Goal: Use online tool/utility

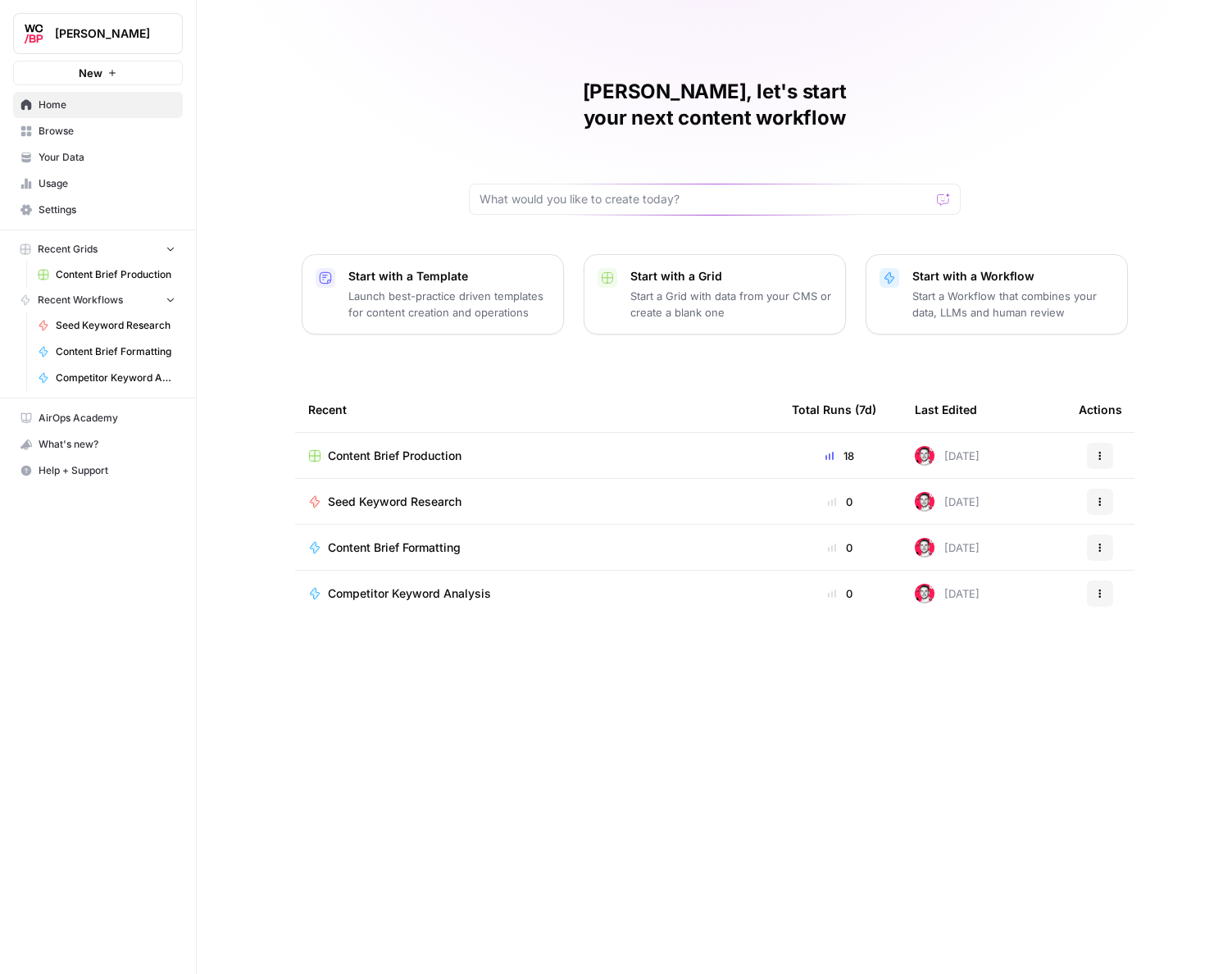
click at [88, 323] on span "Seed Keyword Research" at bounding box center [115, 325] width 119 height 15
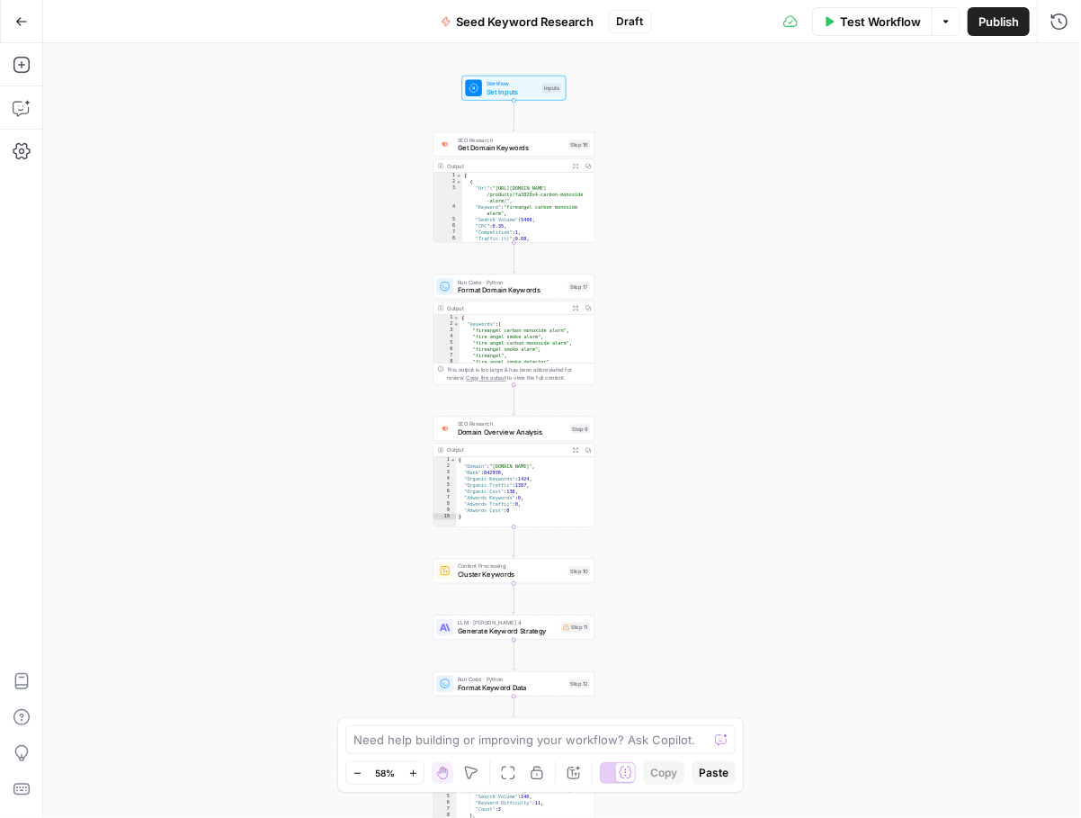
drag, startPoint x: 452, startPoint y: 309, endPoint x: 387, endPoint y: 322, distance: 66.2
click at [354, 302] on div "Workflow Set Inputs Inputs SEO Research Get Domain Keywords Step 16 Output Expa…" at bounding box center [562, 430] width 1038 height 775
click at [516, 289] on span "Format Domain Keywords" at bounding box center [511, 290] width 107 height 11
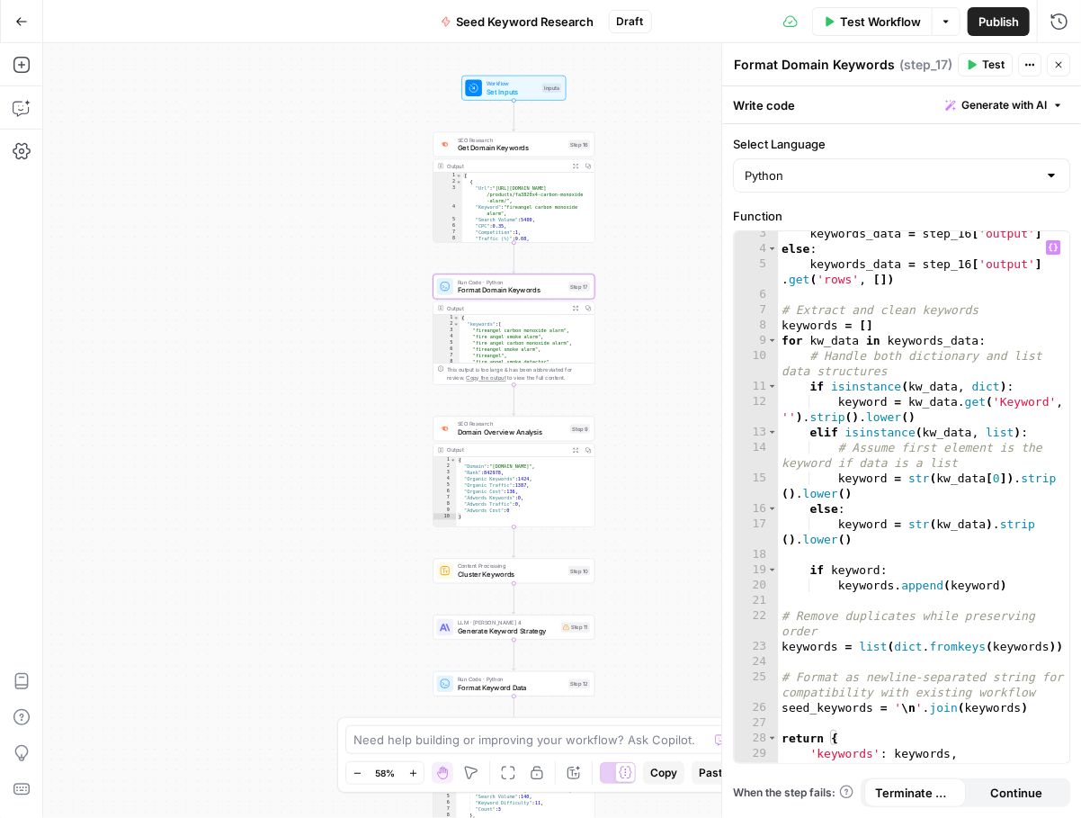
scroll to position [79, 0]
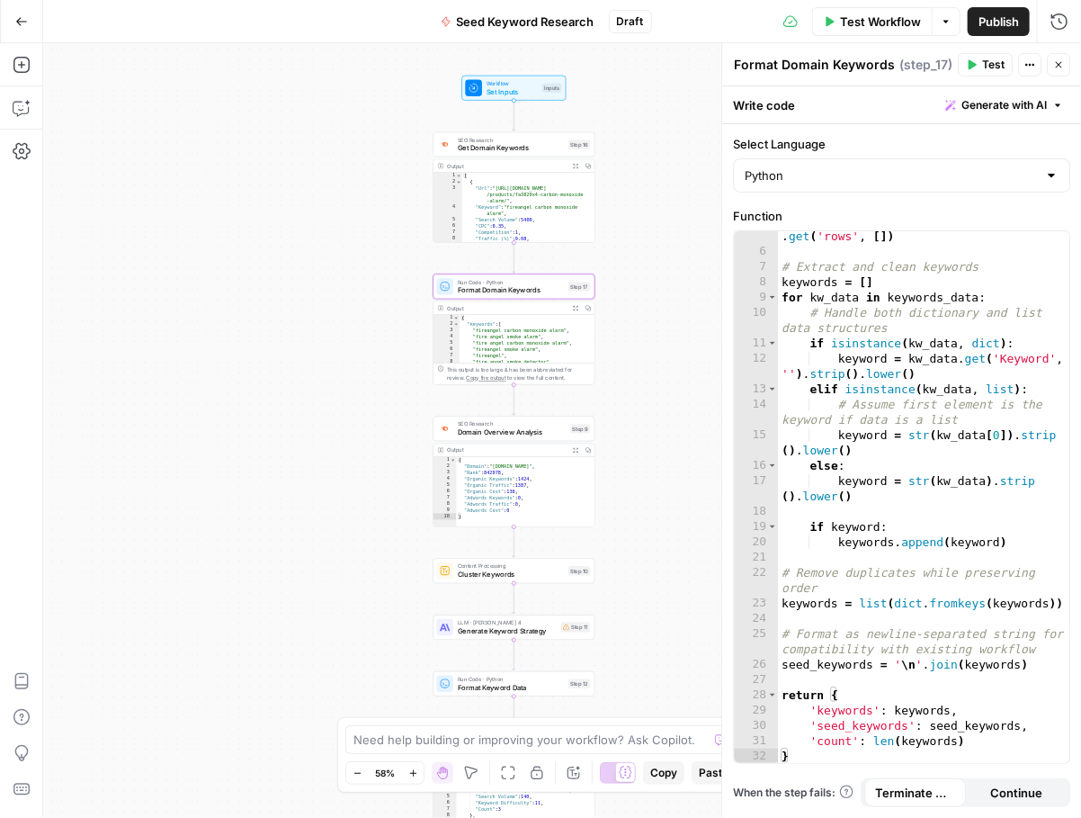
click at [527, 152] on span "Get Domain Keywords" at bounding box center [511, 148] width 107 height 11
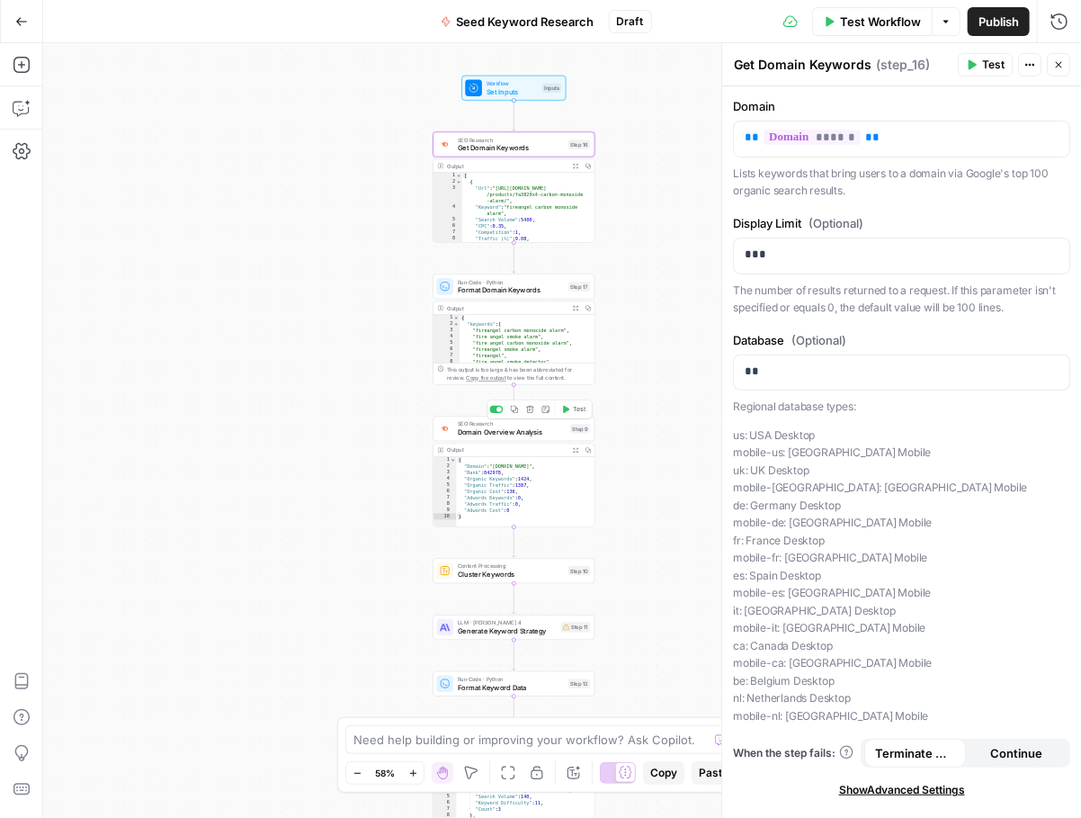
click at [518, 432] on span "Domain Overview Analysis" at bounding box center [512, 432] width 109 height 11
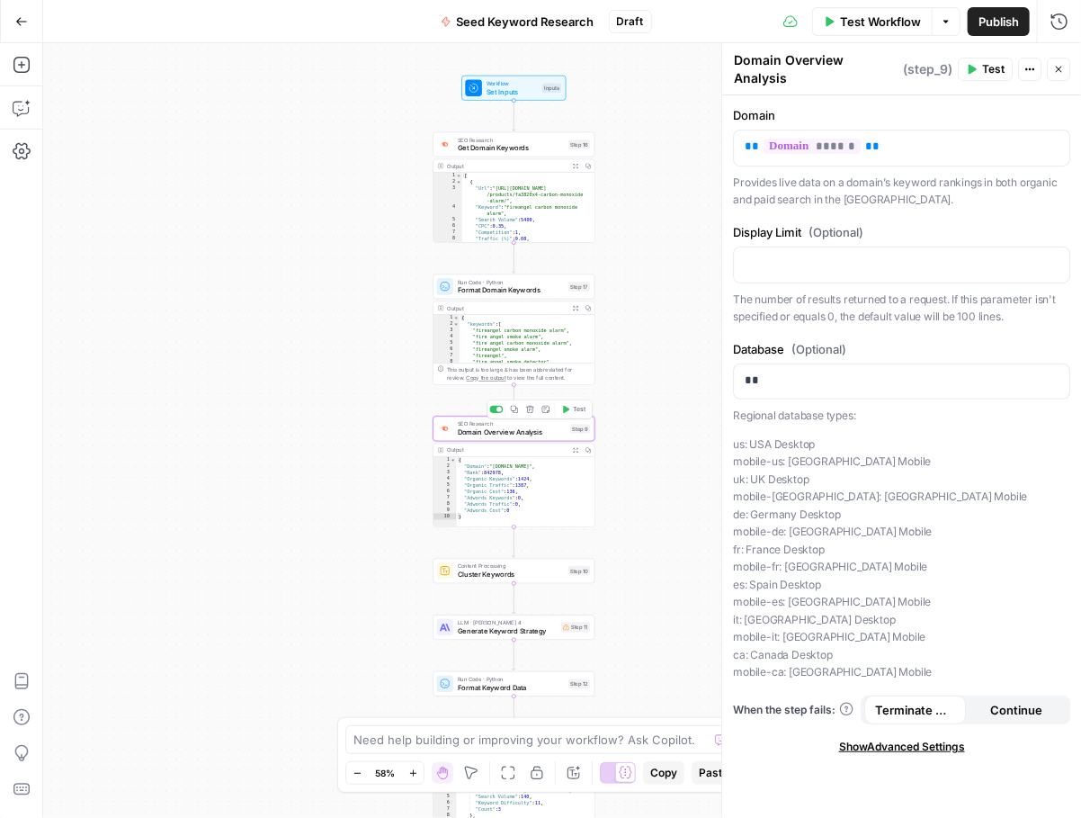
type textarea "**********"
click at [502, 480] on div "{ "Domain" : "[DOMAIN_NAME]" , "Rank" : 842978 , "Organic Keywords" : 1424 , "O…" at bounding box center [526, 498] width 138 height 82
type textarea "**********"
click at [525, 338] on div "{ "keywords" : [ "fireangel carbon monoxide alarm" , "fire angel smoke alarm" ,…" at bounding box center [527, 345] width 135 height 60
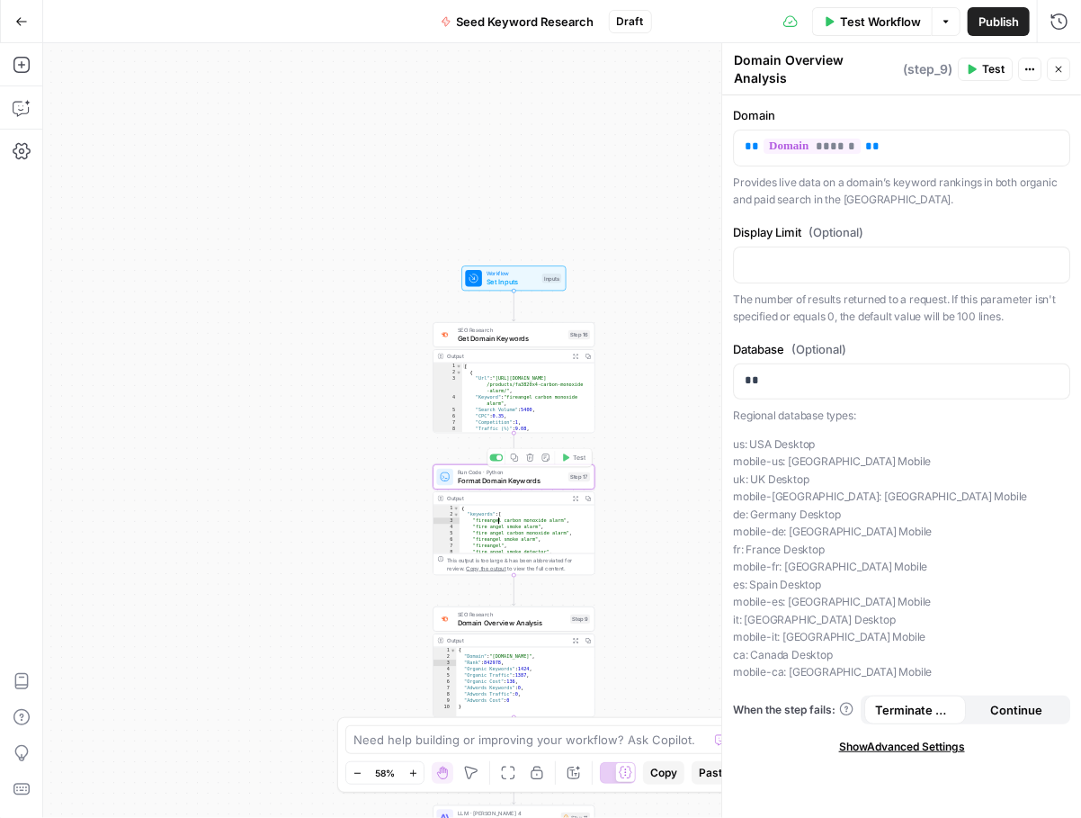
scroll to position [458, 0]
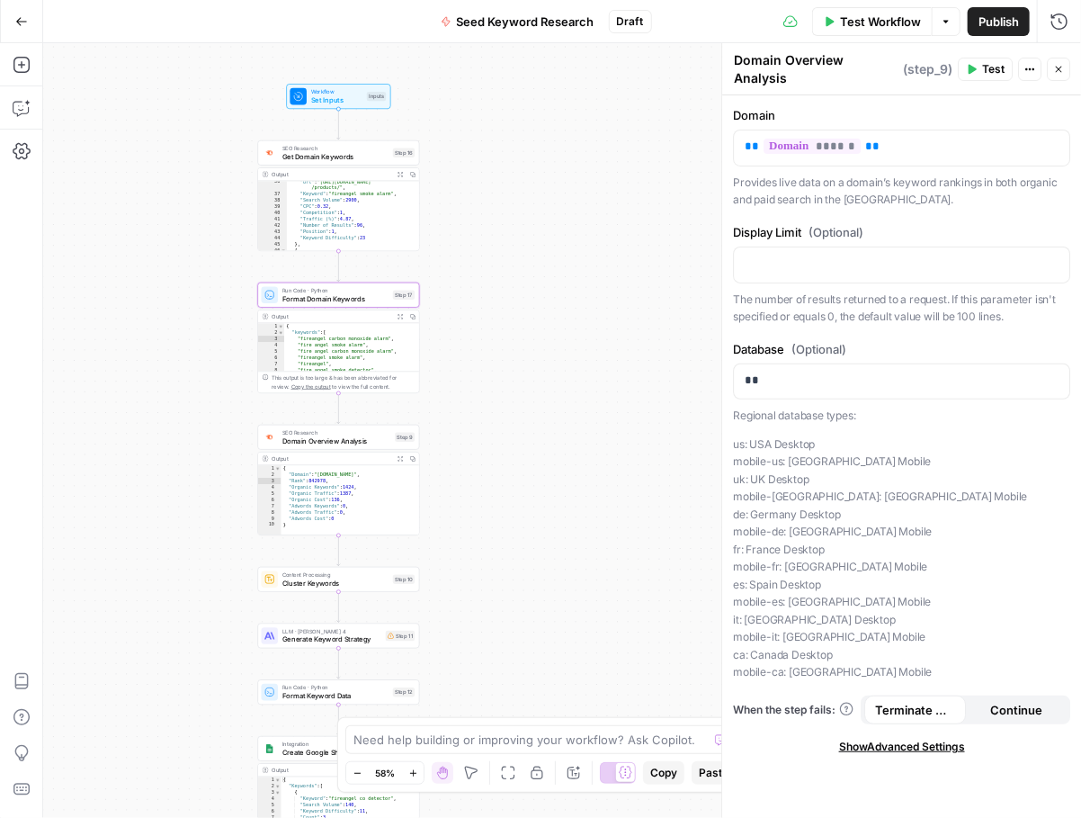
drag, startPoint x: 378, startPoint y: 310, endPoint x: 265, endPoint y: 247, distance: 129.3
click at [211, 241] on div "Workflow Set Inputs Inputs SEO Research Get Domain Keywords Step 16 Output Expa…" at bounding box center [562, 430] width 1038 height 775
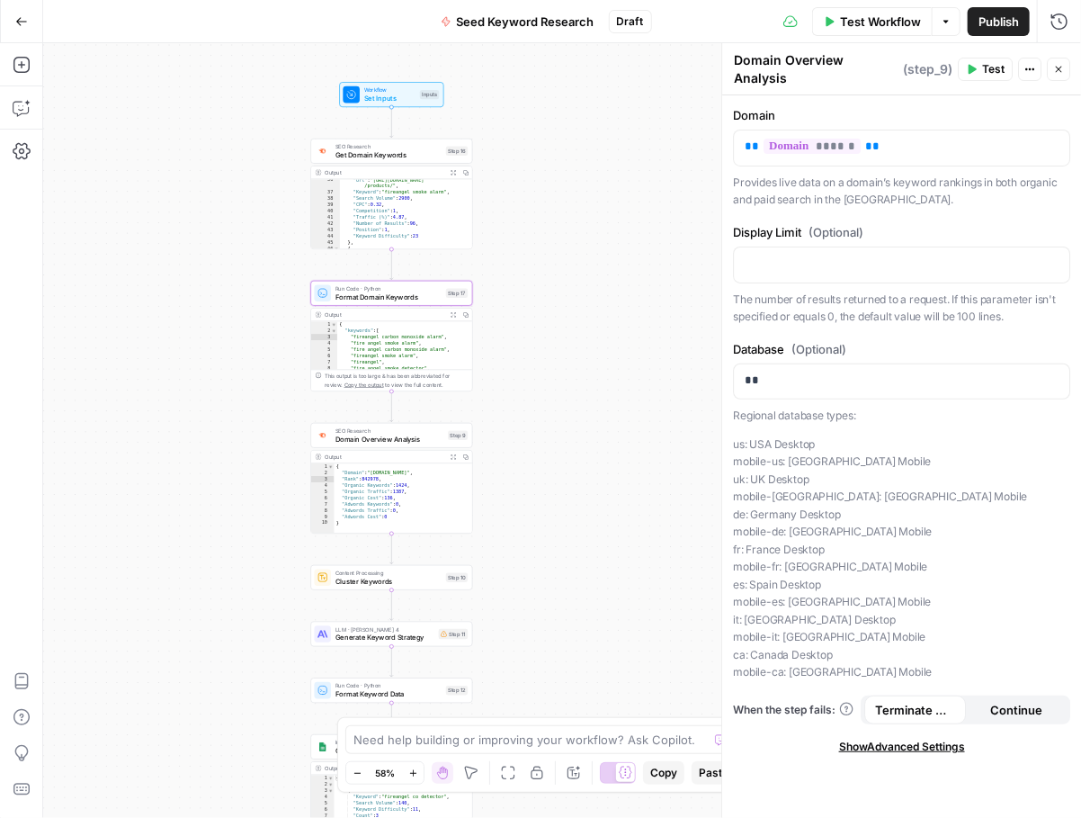
drag, startPoint x: 492, startPoint y: 193, endPoint x: 545, endPoint y: 191, distance: 53.1
click at [545, 191] on div "Workflow Set Inputs Inputs SEO Research Get Domain Keywords Step 16 Output Expa…" at bounding box center [562, 430] width 1038 height 775
click at [798, 372] on p "**" at bounding box center [902, 381] width 315 height 18
click at [570, 355] on div "Workflow Set Inputs Inputs SEO Research Get Domain Keywords Step 16 Output Expa…" at bounding box center [562, 430] width 1038 height 775
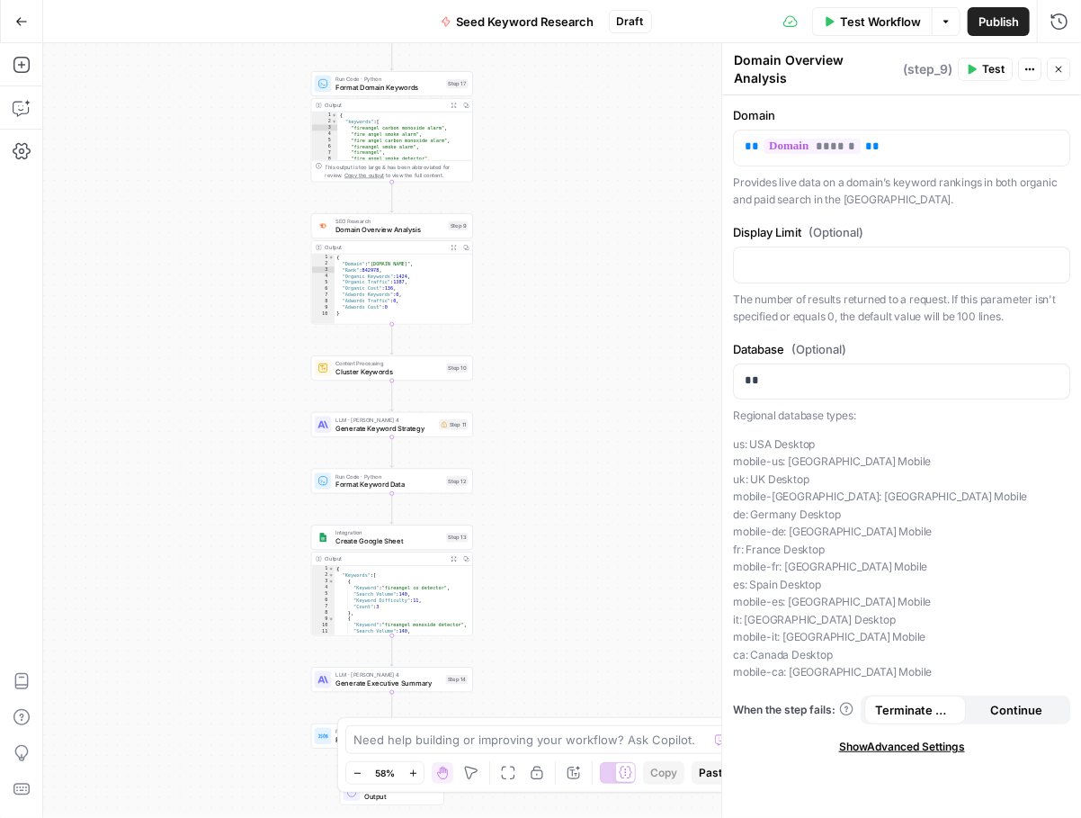
click at [18, 16] on icon "button" at bounding box center [21, 21] width 13 height 13
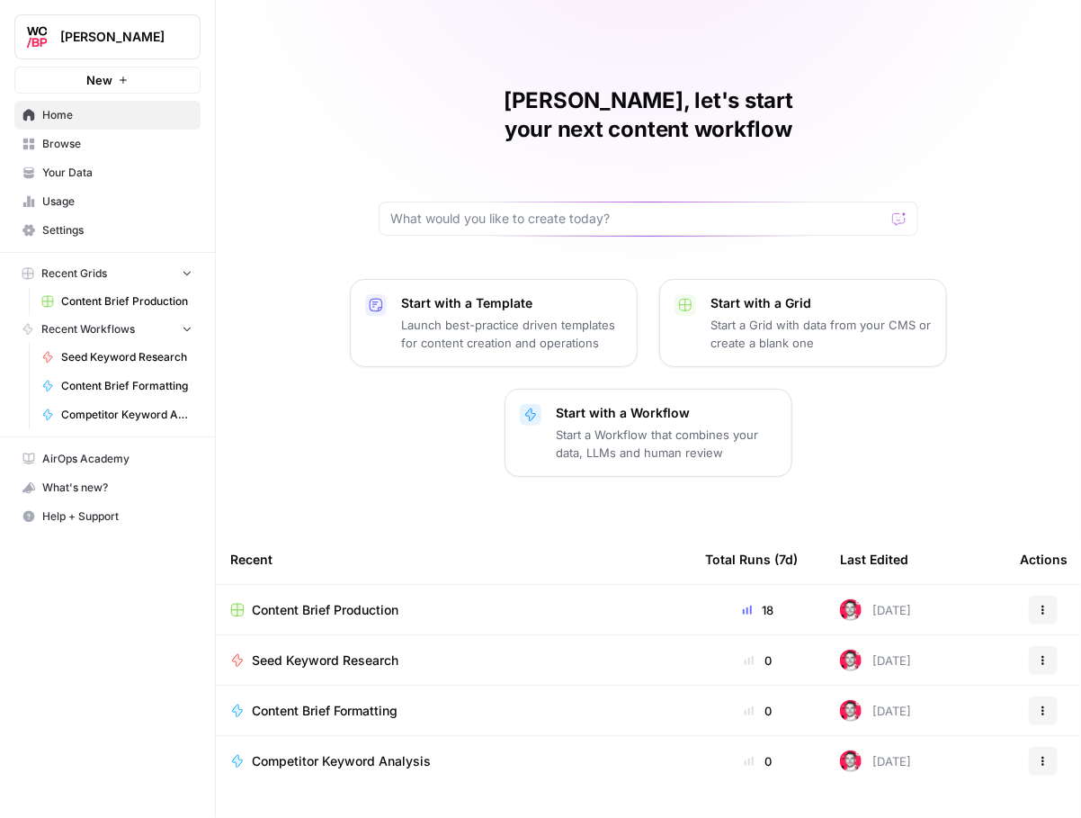
click at [110, 303] on span "Content Brief Production" at bounding box center [126, 301] width 131 height 16
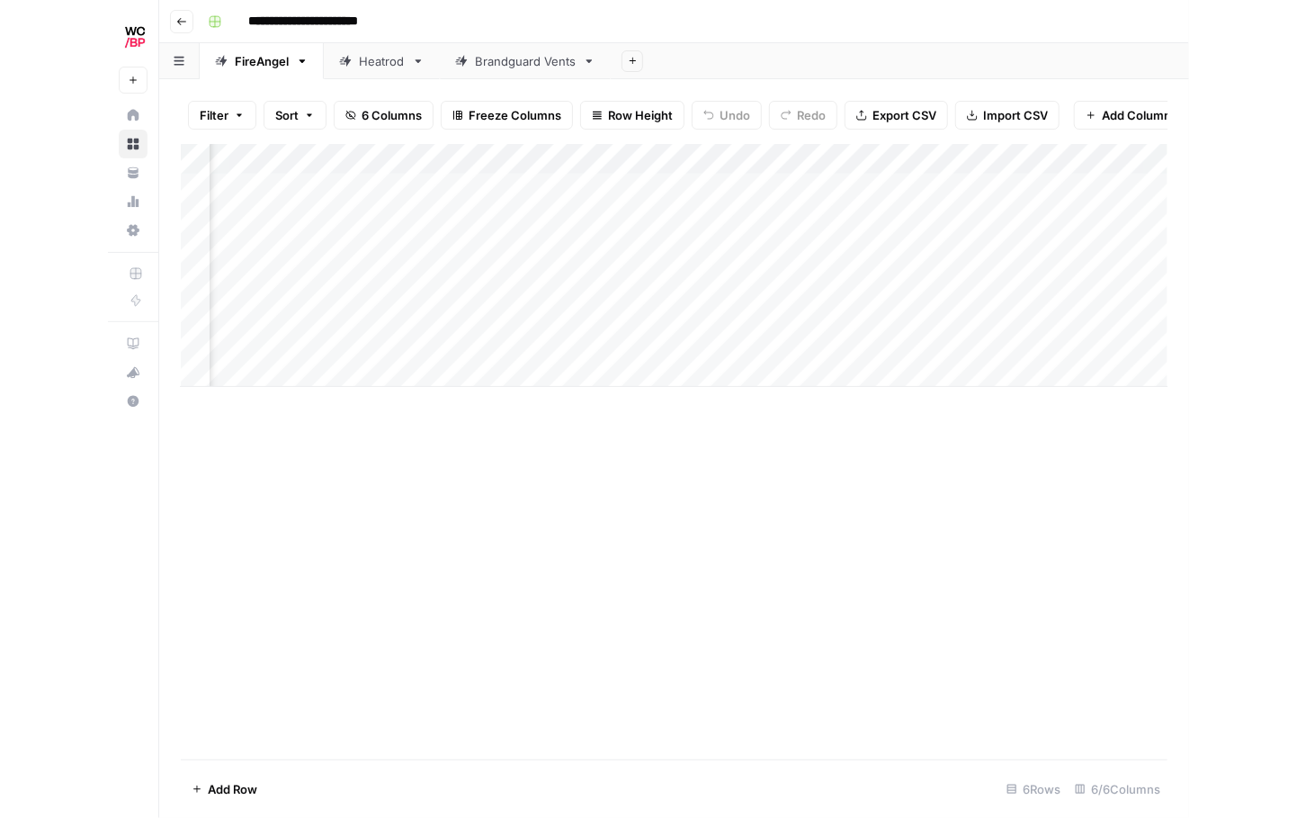
scroll to position [0, 488]
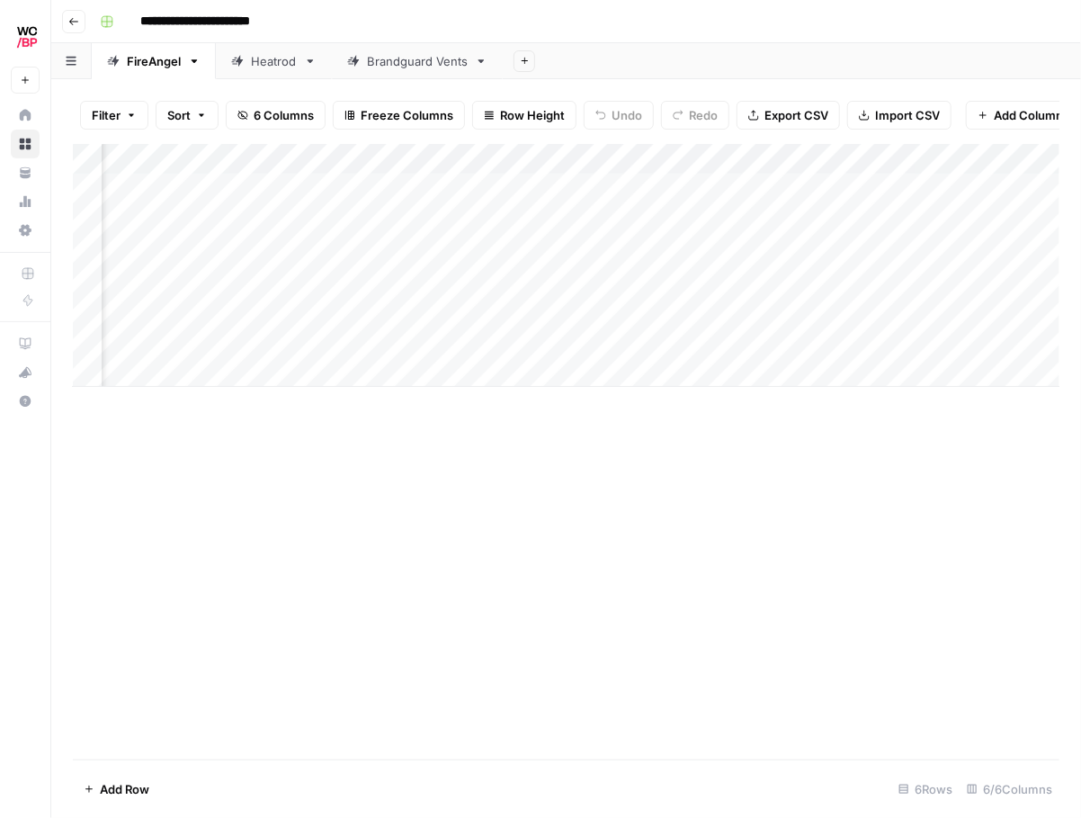
click at [1078, 202] on div "Filter Sort 6 Columns Freeze Columns Row Height Undo Redo Export CSV Import CSV…" at bounding box center [566, 448] width 1030 height 739
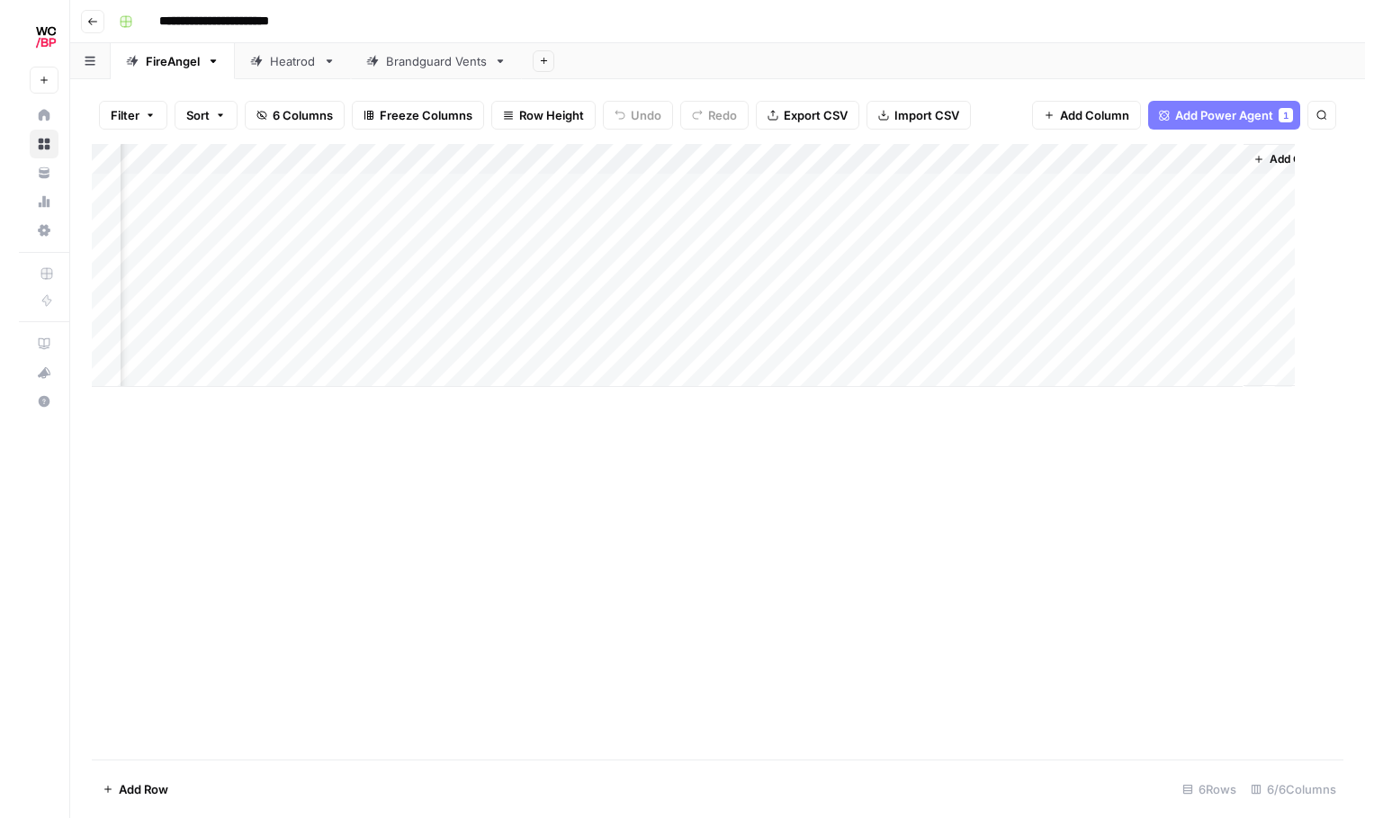
scroll to position [0, 394]
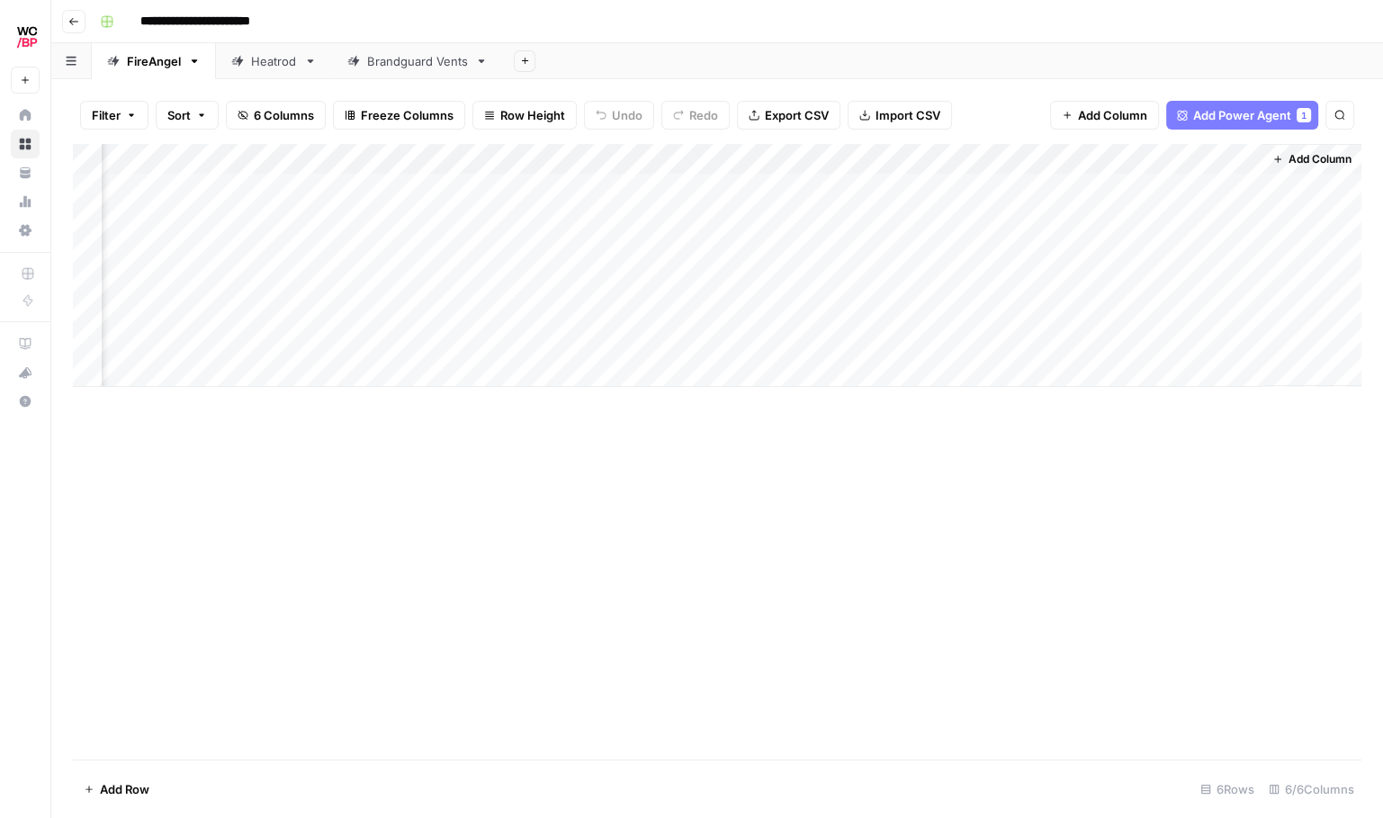
click at [1180, 187] on div "Add Column" at bounding box center [717, 265] width 1288 height 243
click at [1240, 186] on div "Add Column" at bounding box center [717, 265] width 1288 height 243
click at [488, 161] on div "Add Column" at bounding box center [717, 265] width 1288 height 243
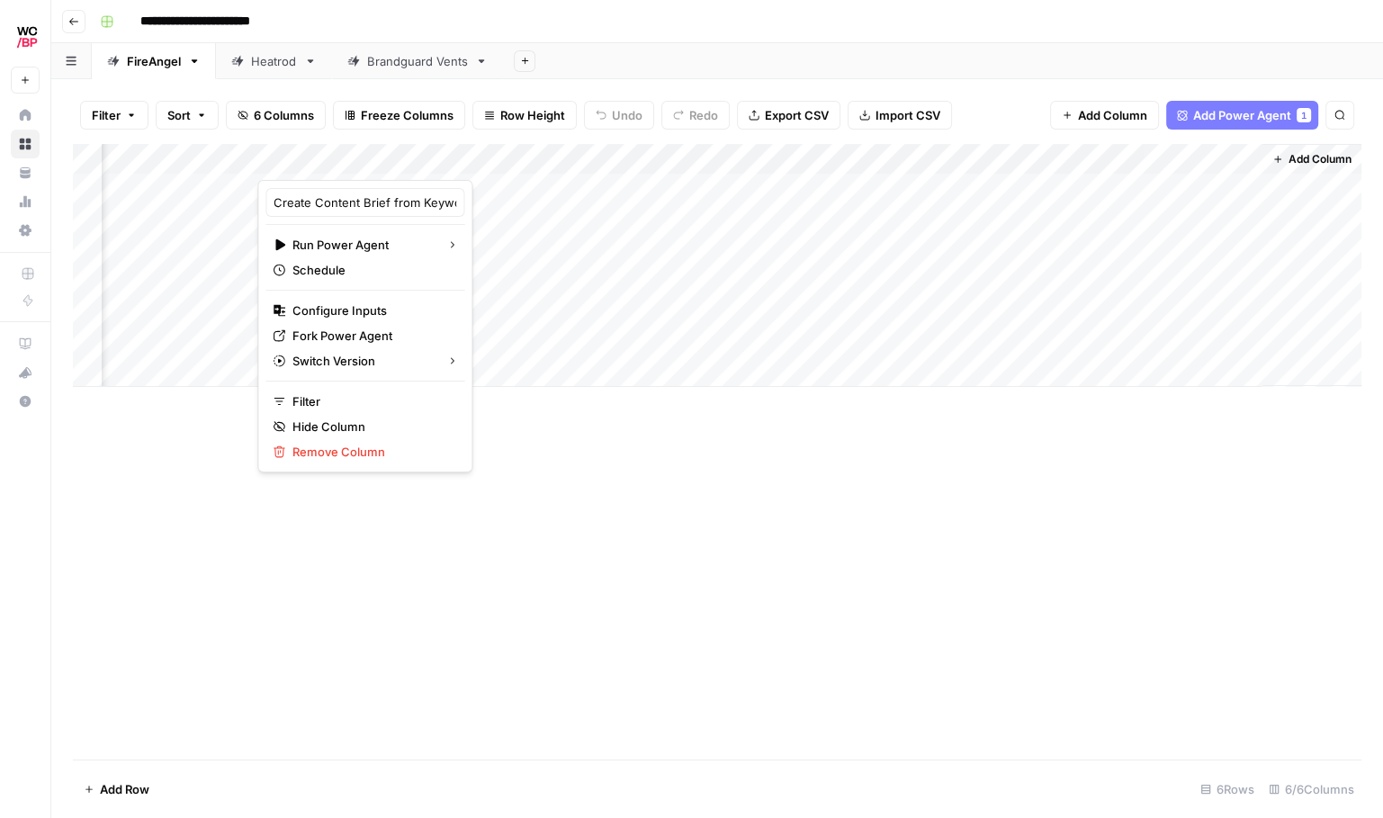
drag, startPoint x: 716, startPoint y: 418, endPoint x: 705, endPoint y: 410, distance: 13.5
click at [715, 418] on div "Add Column" at bounding box center [717, 451] width 1288 height 615
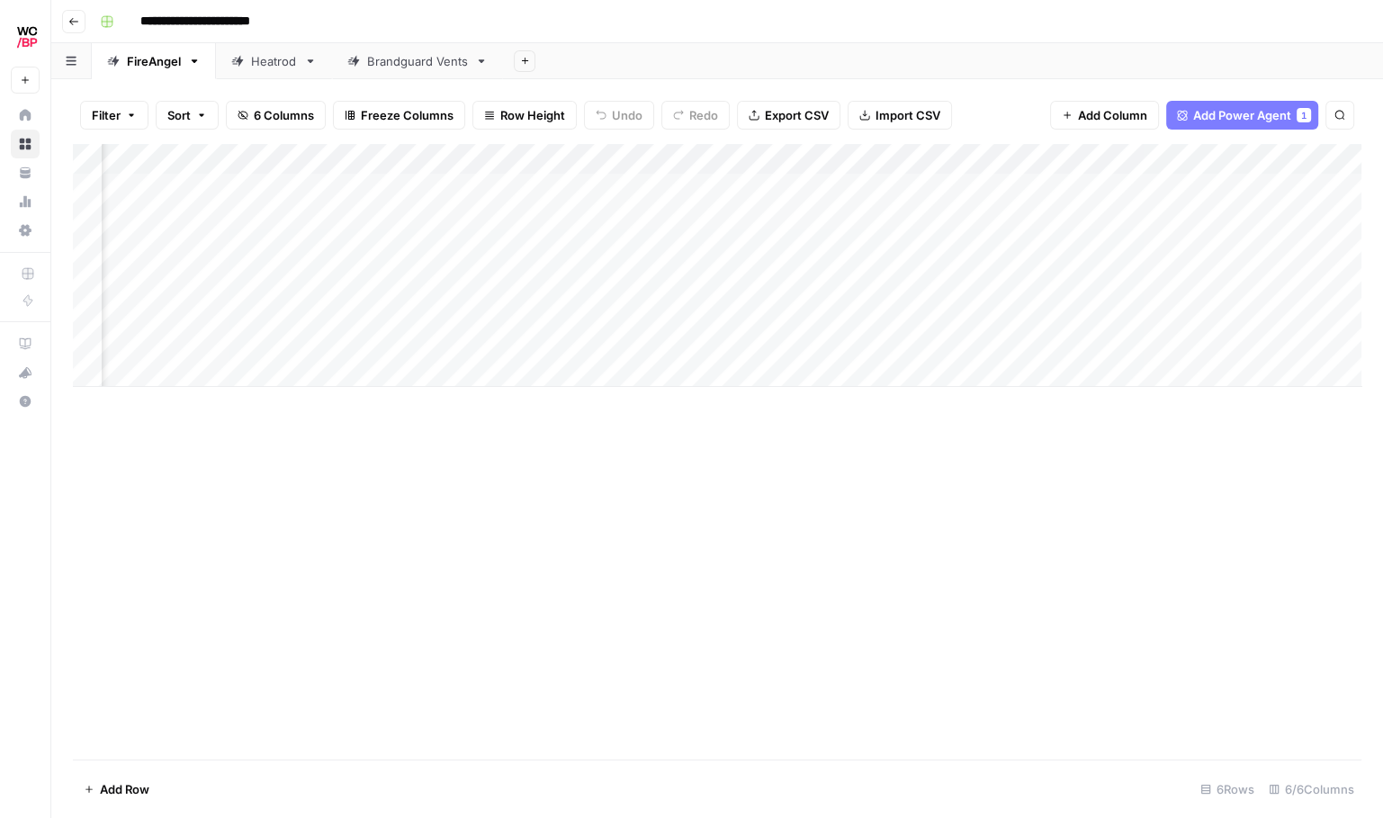
scroll to position [0, 0]
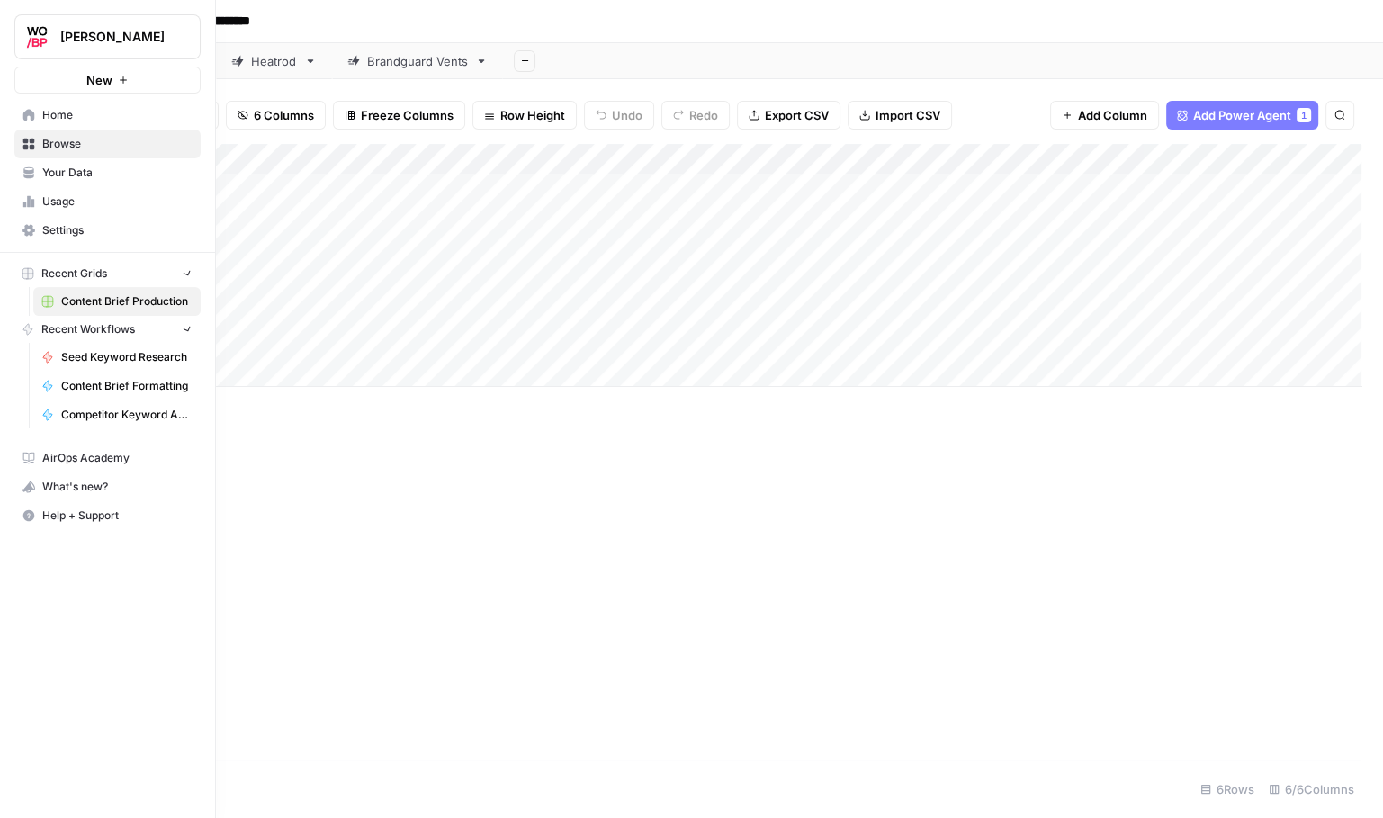
click at [23, 109] on icon at bounding box center [28, 115] width 13 height 13
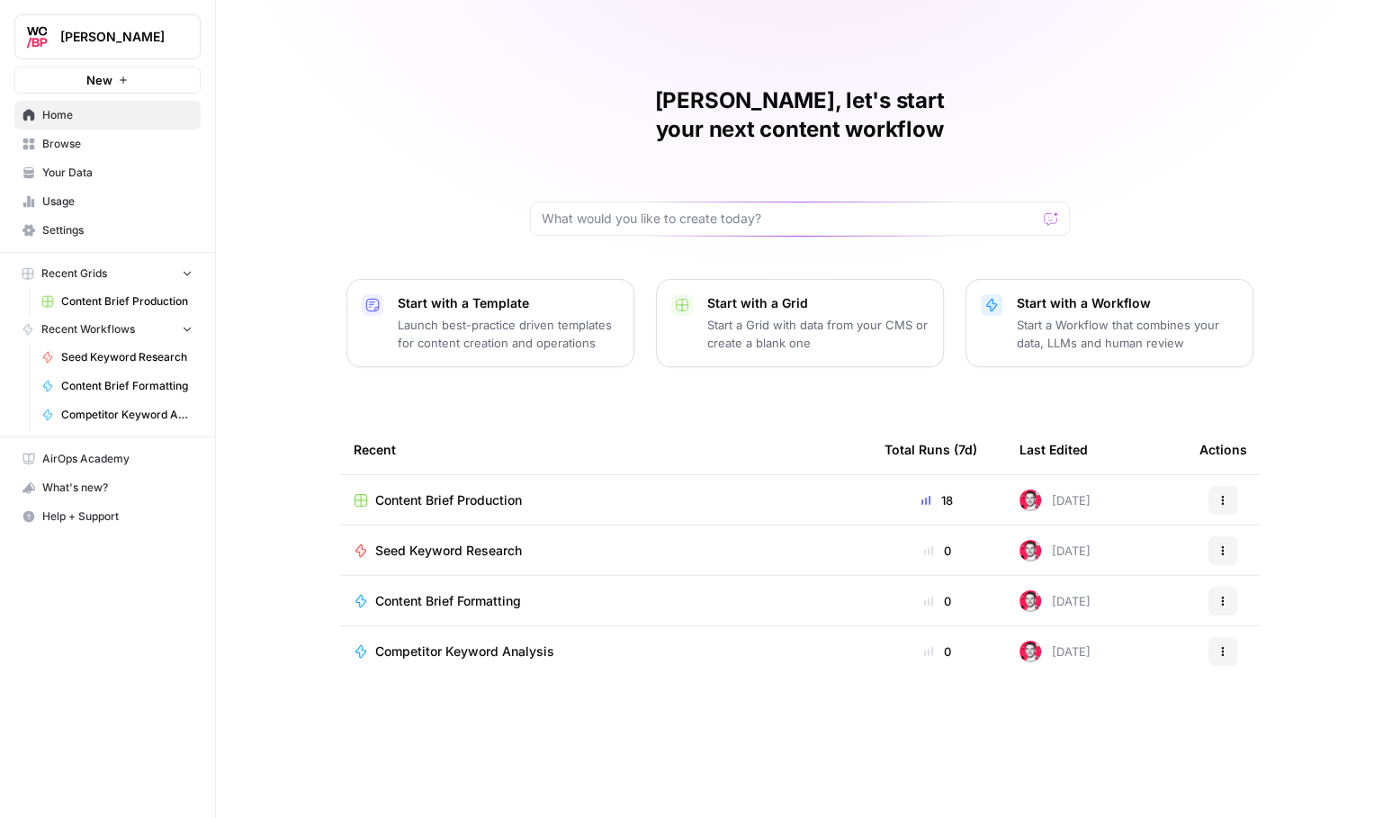
click at [124, 354] on span "Seed Keyword Research" at bounding box center [126, 357] width 131 height 16
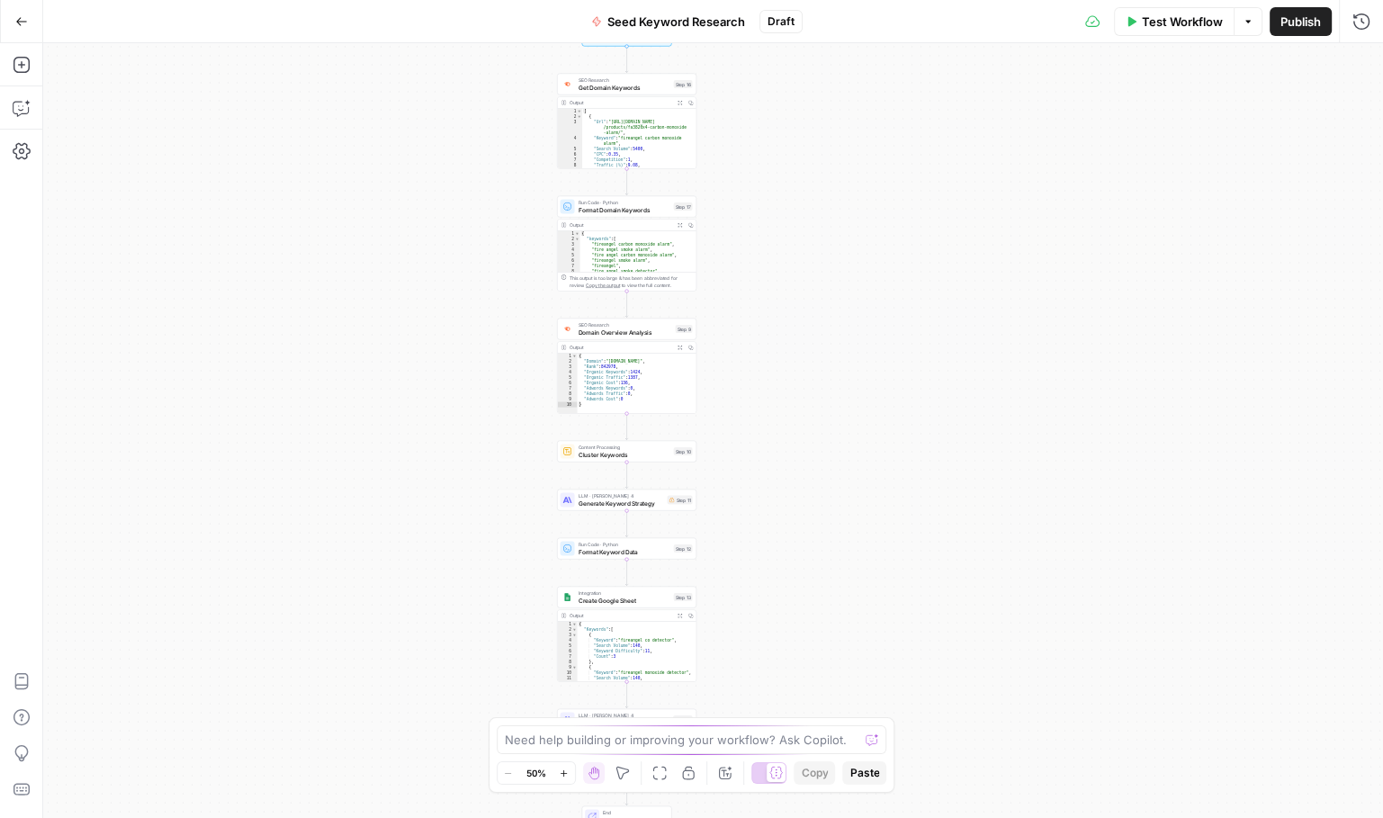
drag, startPoint x: 880, startPoint y: 408, endPoint x: 811, endPoint y: 402, distance: 69.6
click at [811, 402] on div "Workflow Set Inputs Inputs SEO Research Get Domain Keywords Step 16 Output Expa…" at bounding box center [713, 430] width 1340 height 775
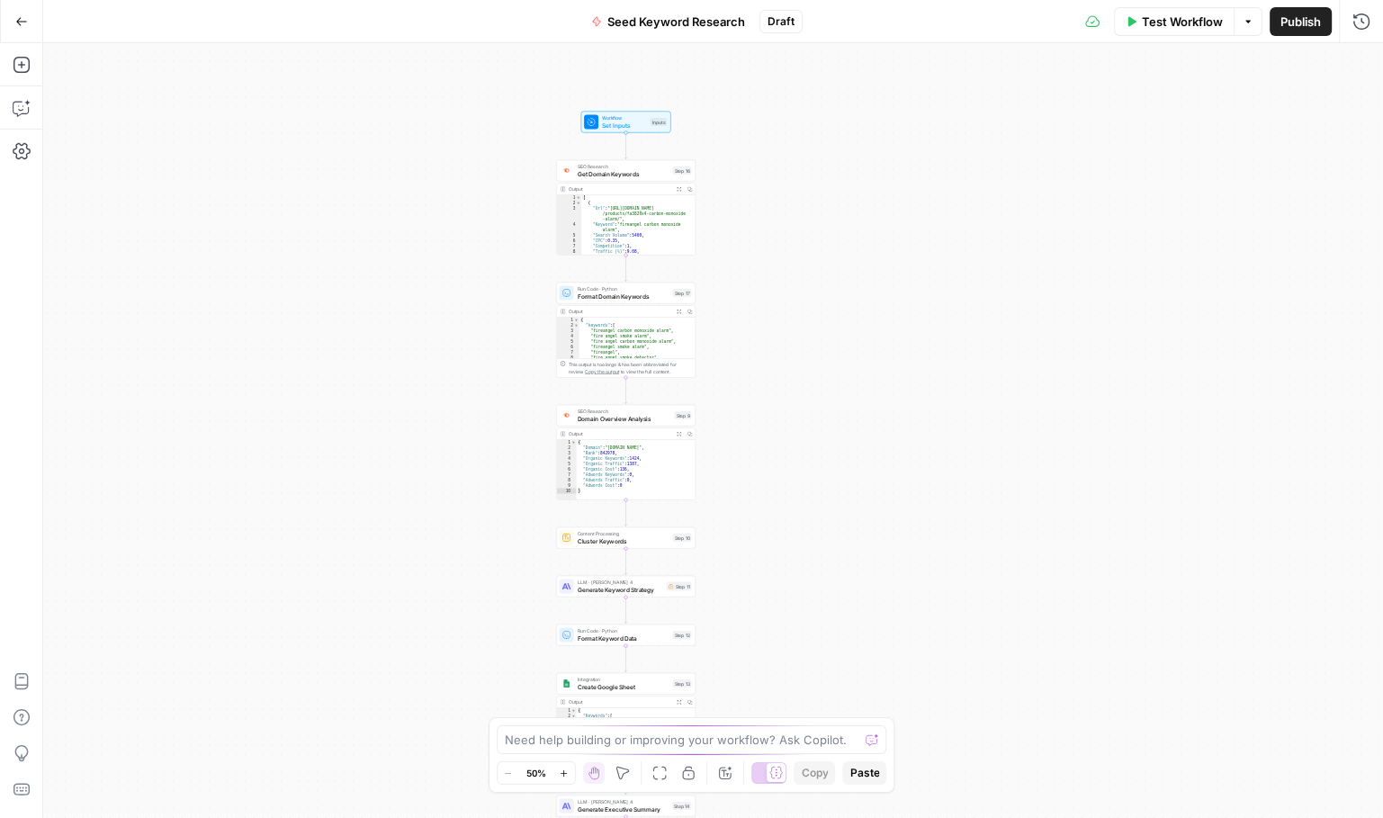
drag, startPoint x: 775, startPoint y: 379, endPoint x: 777, endPoint y: 408, distance: 29.8
click at [774, 417] on div "Workflow Set Inputs Inputs SEO Research Get Domain Keywords Step 16 Output Expa…" at bounding box center [713, 430] width 1340 height 775
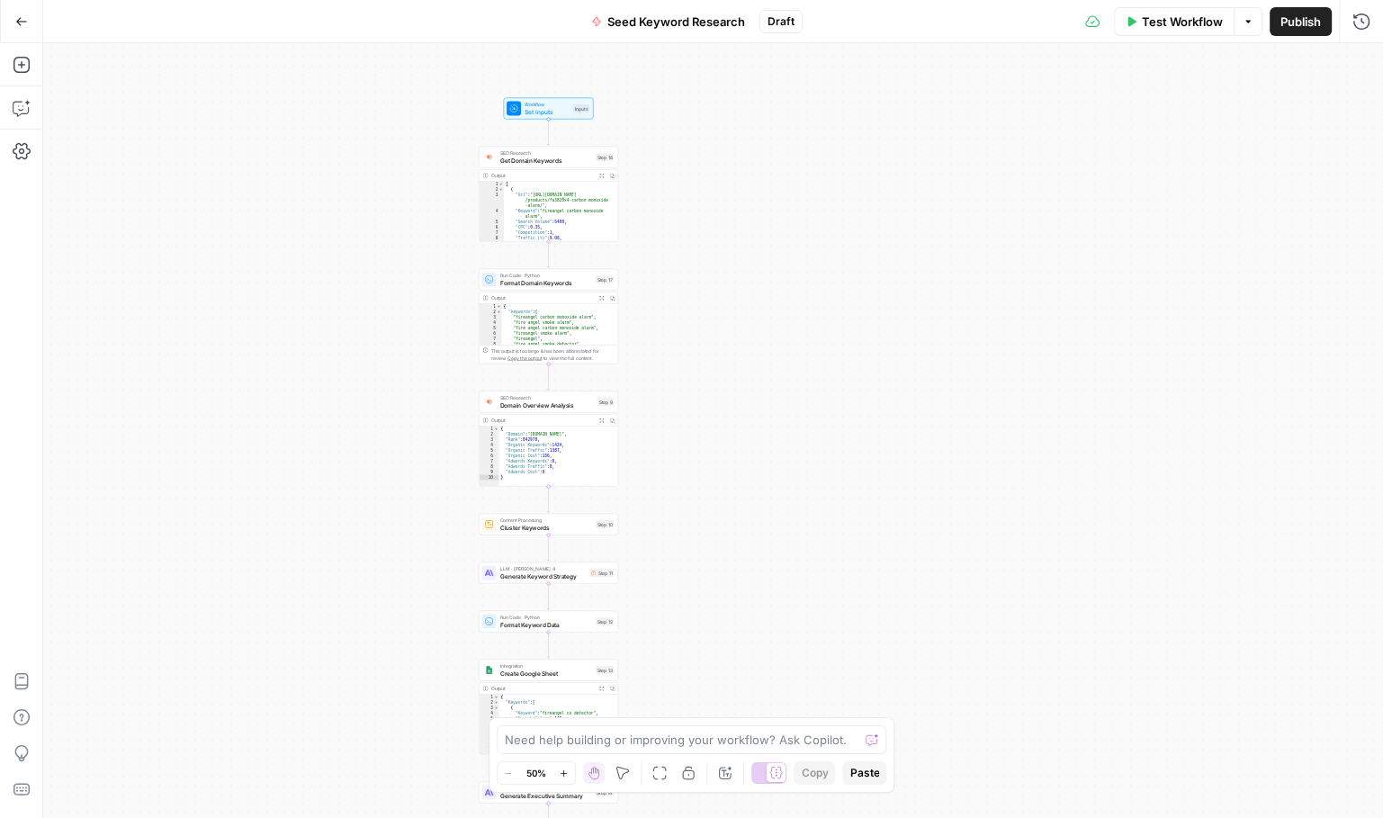
drag, startPoint x: 445, startPoint y: 326, endPoint x: 414, endPoint y: 228, distance: 103.0
click at [348, 223] on div "Workflow Set Inputs Inputs SEO Research Get Domain Keywords Step 16 Output Expa…" at bounding box center [713, 430] width 1340 height 775
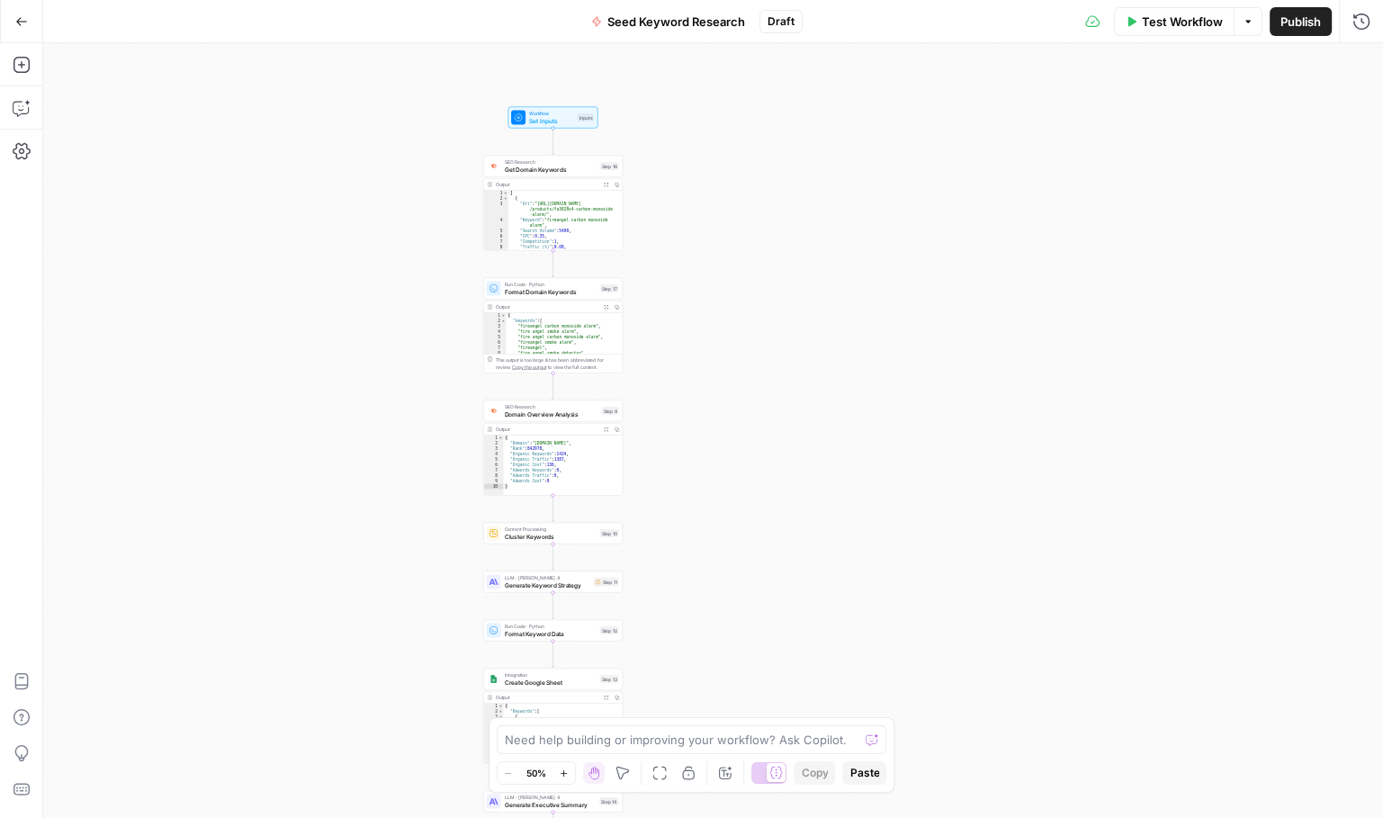
click at [783, 275] on div "Workflow Set Inputs Inputs SEO Research Get Domain Keywords Step 16 Output Expa…" at bounding box center [713, 430] width 1340 height 775
click at [782, 274] on div "Workflow Set Inputs Inputs SEO Research Get Domain Keywords Step 16 Output Expa…" at bounding box center [713, 430] width 1340 height 775
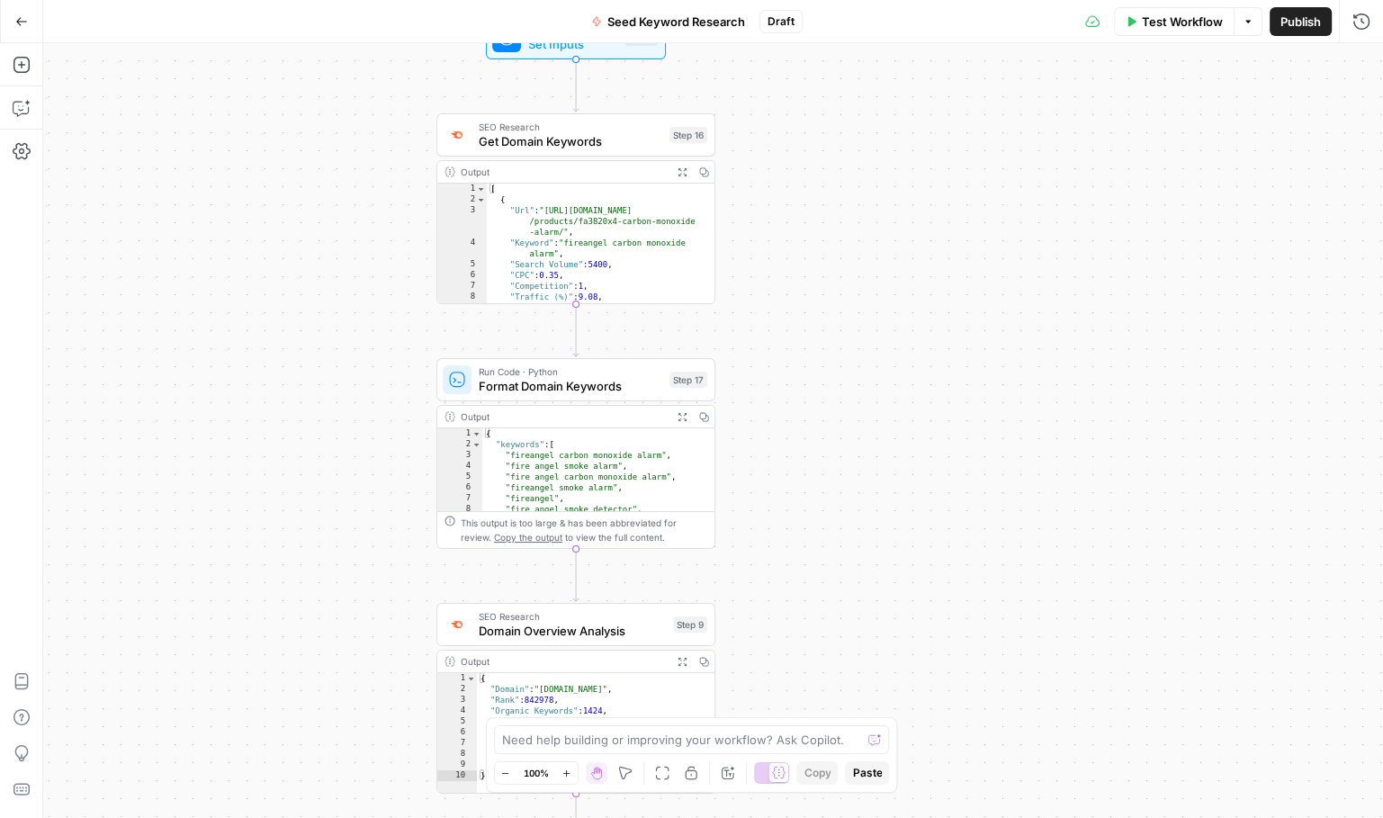
drag, startPoint x: 598, startPoint y: 250, endPoint x: 848, endPoint y: 329, distance: 262.3
click at [848, 329] on div "Workflow Set Inputs Inputs SEO Research Get Domain Keywords Step 16 Output Expa…" at bounding box center [713, 430] width 1340 height 775
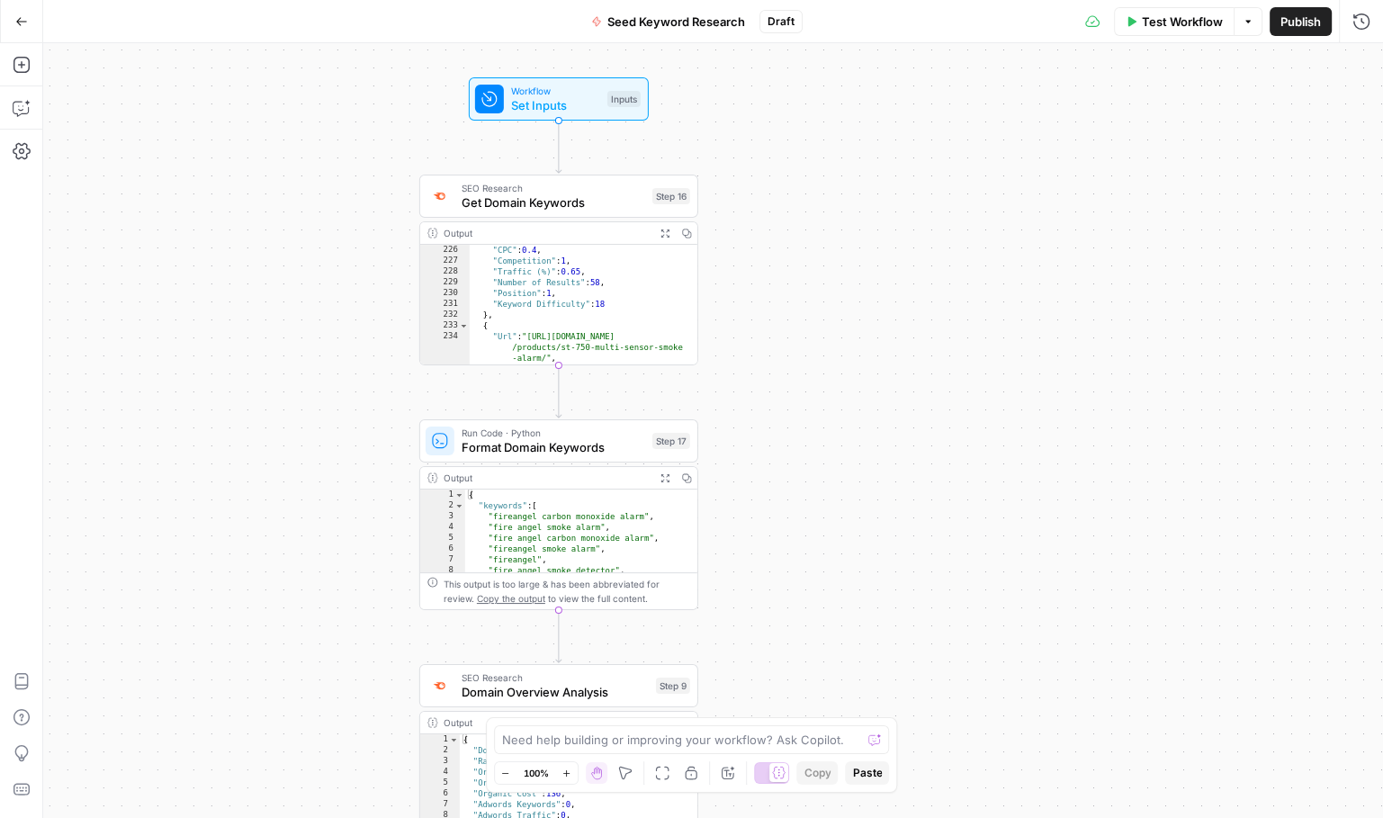
scroll to position [2797, 0]
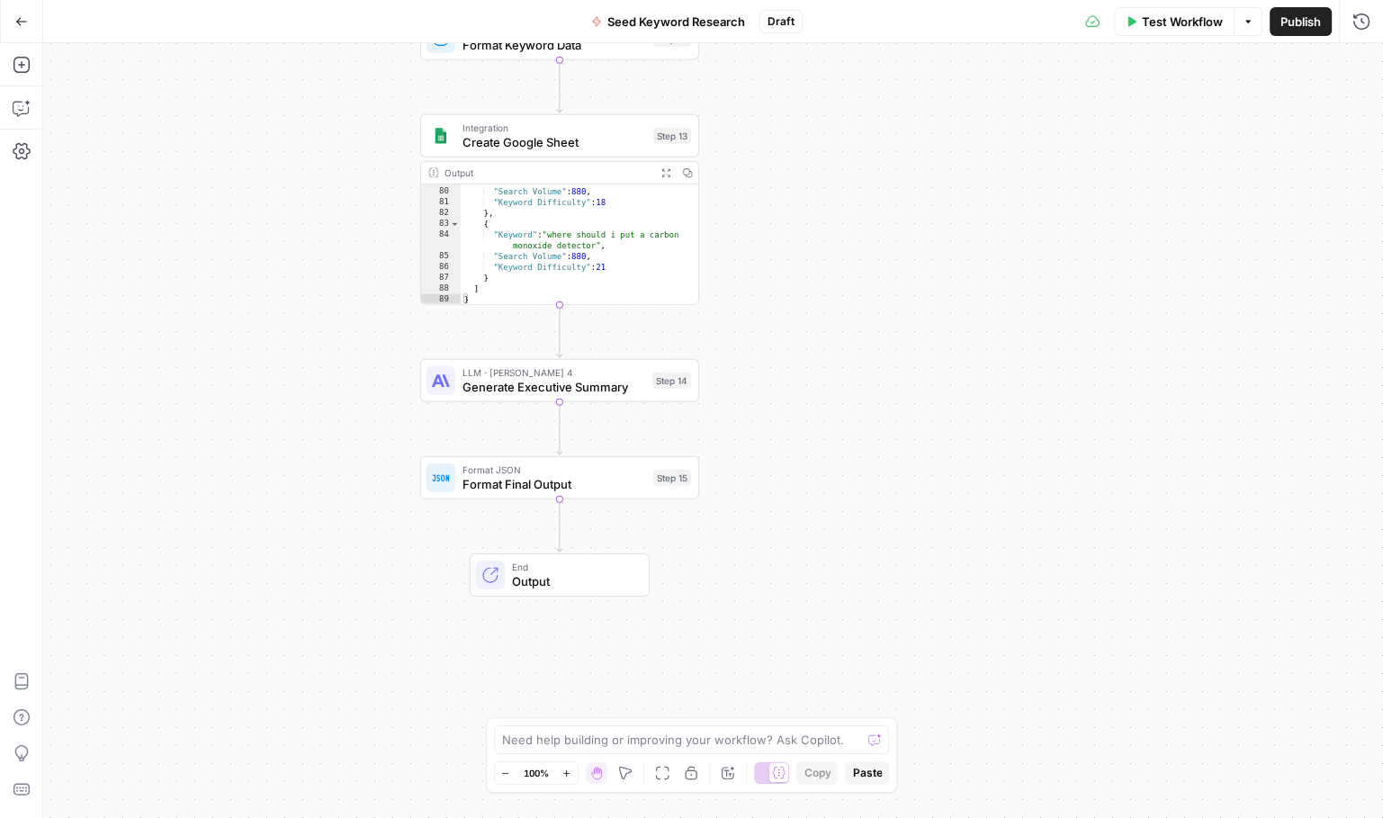
drag, startPoint x: 809, startPoint y: 417, endPoint x: 854, endPoint y: 460, distance: 61.7
click at [855, 460] on div "Workflow Set Inputs Inputs SEO Research Get Domain Keywords Step 16 Output Expa…" at bounding box center [713, 430] width 1340 height 775
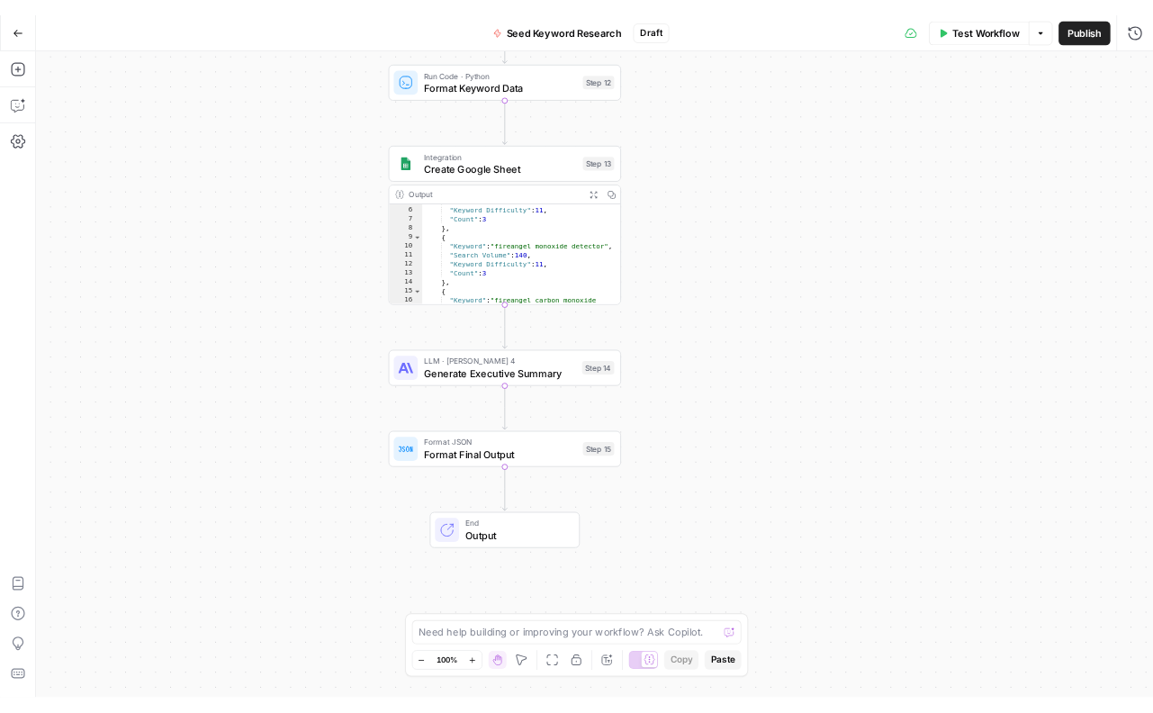
scroll to position [0, 0]
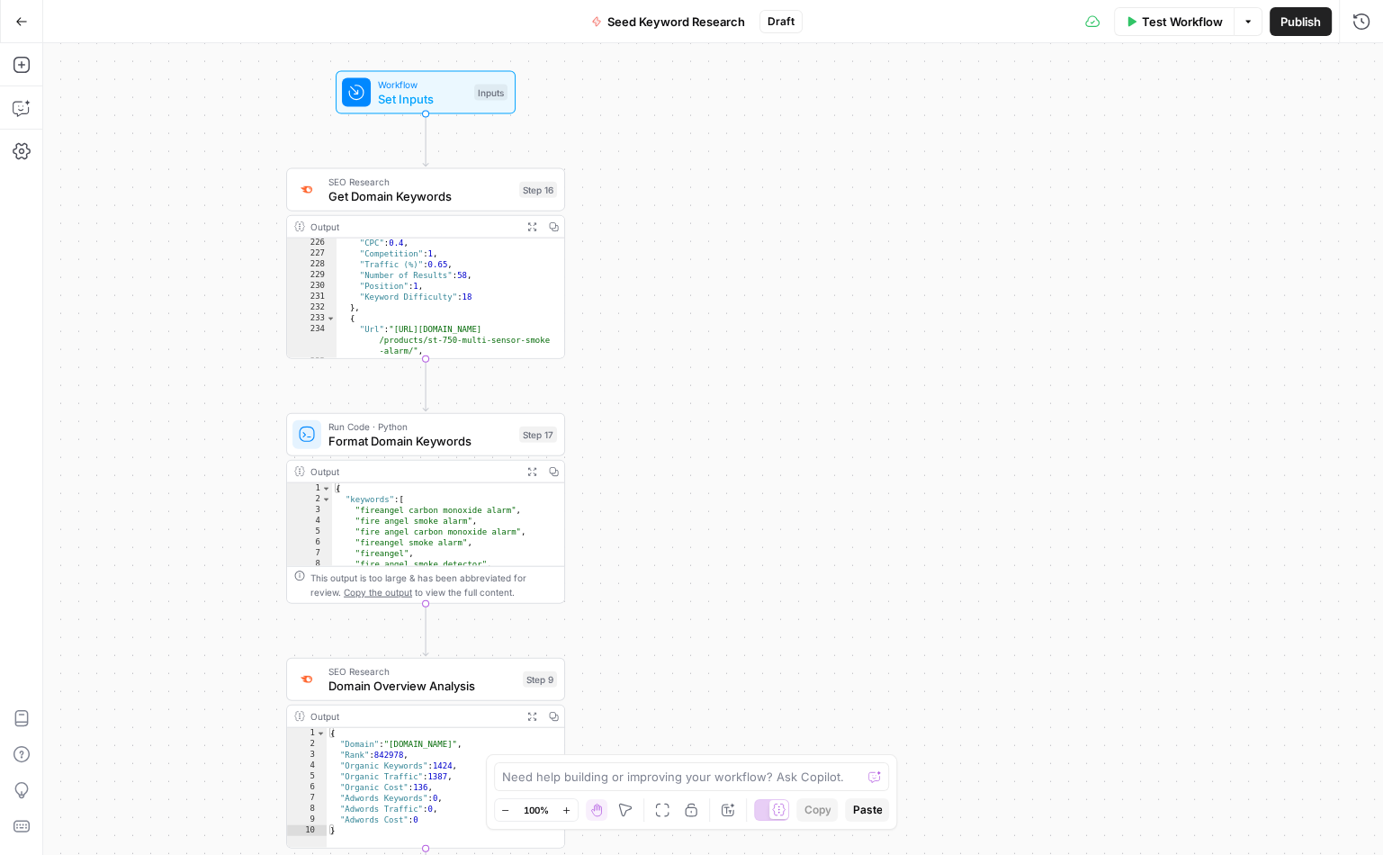
drag, startPoint x: 839, startPoint y: 372, endPoint x: 998, endPoint y: 330, distance: 163.9
click at [860, 363] on div "Workflow Set Inputs Inputs SEO Research Get Domain Keywords Step 16 Output Expa…" at bounding box center [713, 449] width 1340 height 812
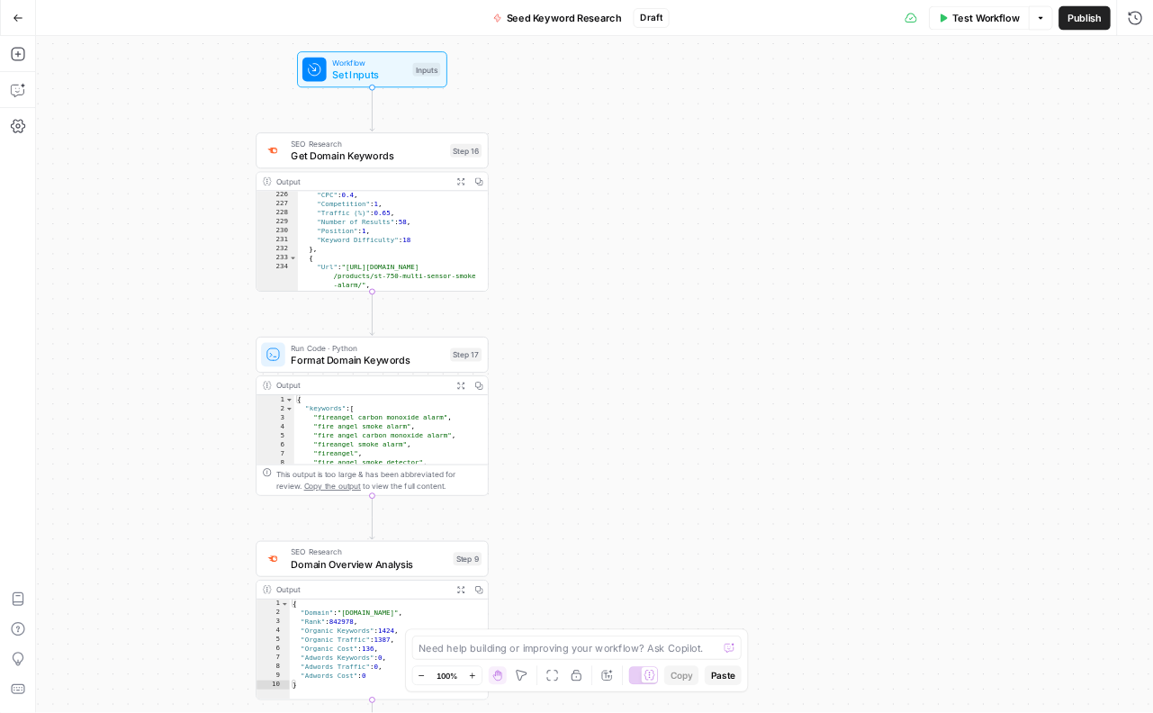
scroll to position [2797, 0]
